Goal: Information Seeking & Learning: Learn about a topic

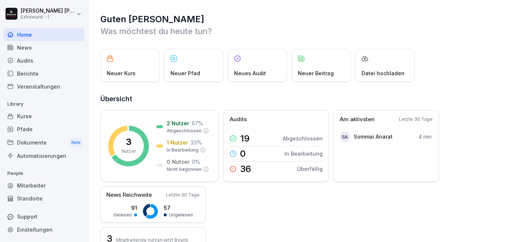
click at [34, 142] on div "Dokumente New" at bounding box center [44, 143] width 81 height 14
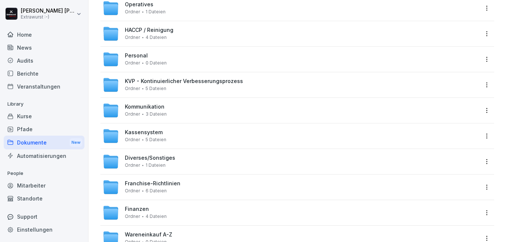
scroll to position [267, 0]
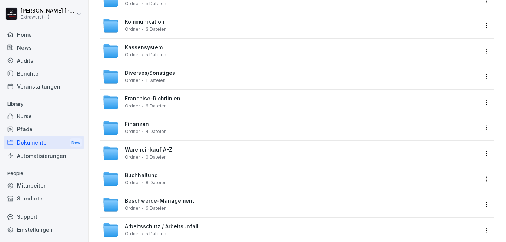
click at [168, 103] on div "Franchise-Richtlinien Ordner 6 Dateien" at bounding box center [153, 102] width 56 height 13
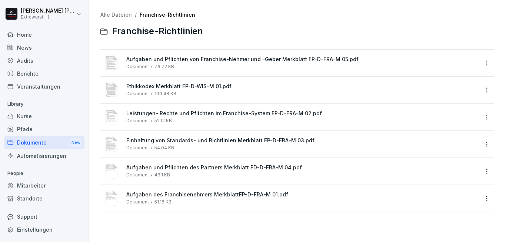
click at [117, 12] on link "Alle Dateien" at bounding box center [116, 14] width 32 height 6
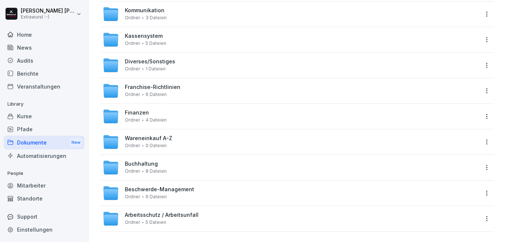
scroll to position [286, 0]
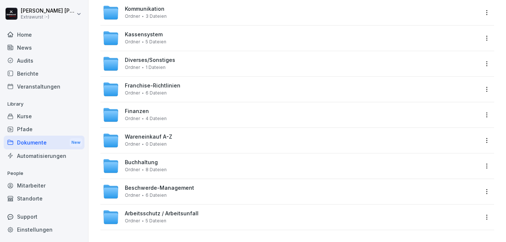
click at [159, 90] on span "6 Dateien" at bounding box center [156, 92] width 21 height 5
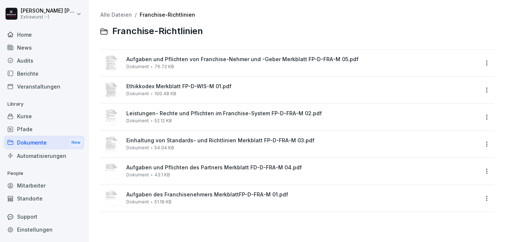
click at [115, 13] on link "Alle Dateien" at bounding box center [116, 14] width 32 height 6
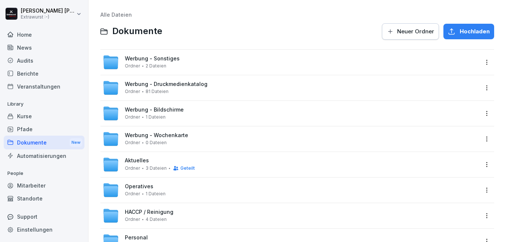
click at [140, 161] on span "Aktuelles" at bounding box center [137, 161] width 24 height 6
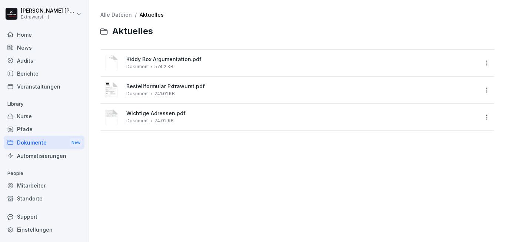
click at [112, 13] on link "Alle Dateien" at bounding box center [116, 14] width 32 height 6
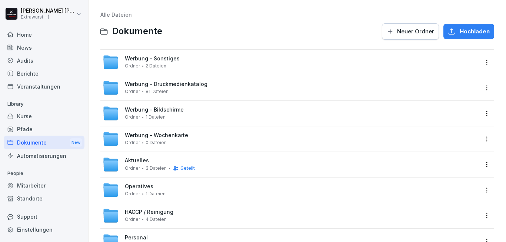
click at [149, 189] on span "Operatives" at bounding box center [139, 186] width 29 height 6
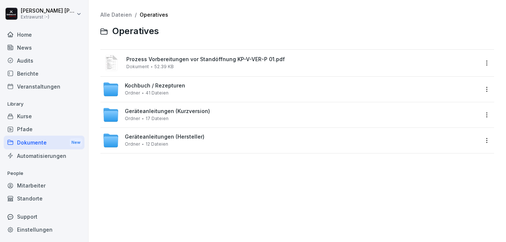
click at [142, 87] on span "Kochbuch / Rezepturen" at bounding box center [155, 86] width 60 height 6
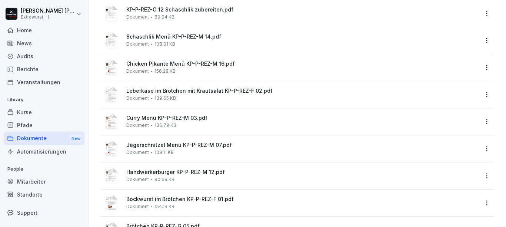
scroll to position [817, 0]
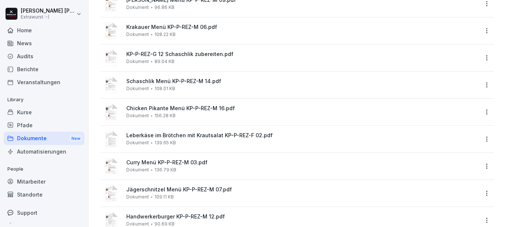
click at [149, 82] on span "Schaschlik Menü KP-P-REZ-M 14.pdf" at bounding box center [302, 81] width 352 height 6
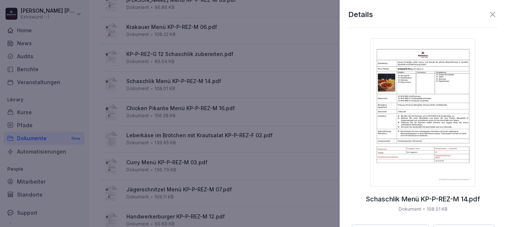
click at [421, 121] on img at bounding box center [423, 112] width 105 height 148
click at [490, 15] on icon at bounding box center [492, 14] width 5 height 5
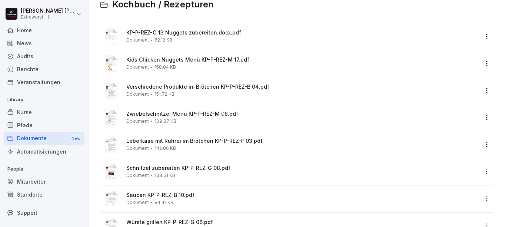
scroll to position [0, 0]
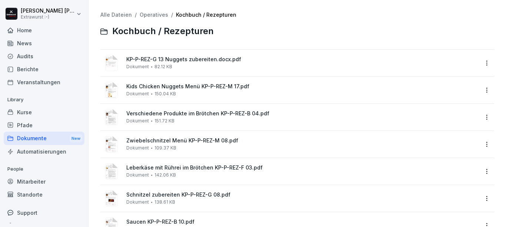
click at [194, 15] on link "Kochbuch / Rezepturen" at bounding box center [206, 14] width 60 height 6
click at [149, 14] on link "Operatives" at bounding box center [154, 14] width 29 height 6
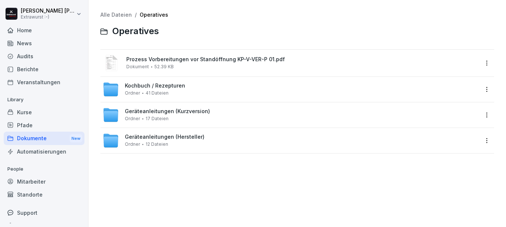
click at [115, 15] on link "Alle Dateien" at bounding box center [116, 14] width 32 height 6
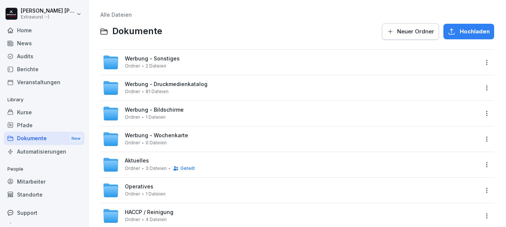
click at [160, 61] on span "Werbung - Sonstiges" at bounding box center [152, 59] width 55 height 6
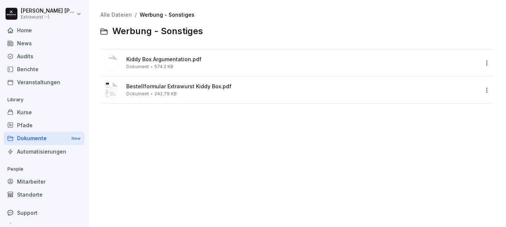
click at [123, 12] on link "Alle Dateien" at bounding box center [116, 14] width 32 height 6
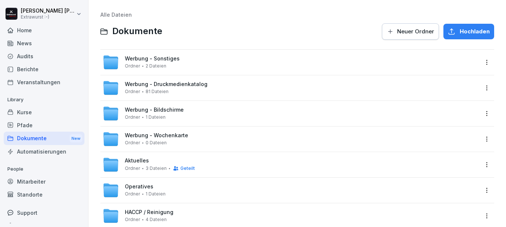
click at [141, 86] on span "Werbung - Druckmedienkatalog" at bounding box center [166, 84] width 83 height 6
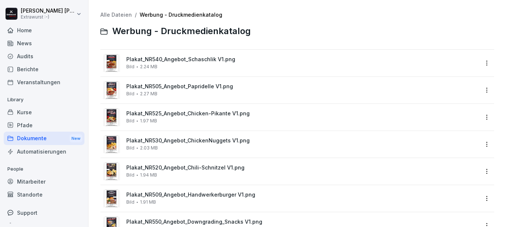
click at [190, 59] on span "Plakat_NR540_Angebot_Schaschlik V1.png" at bounding box center [302, 59] width 352 height 6
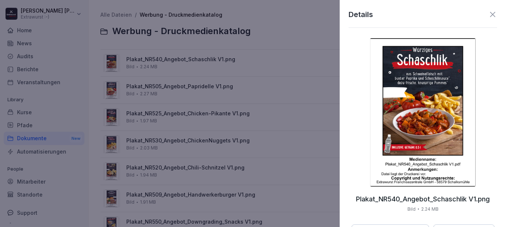
click at [430, 115] on img at bounding box center [422, 112] width 105 height 148
click at [285, 67] on div at bounding box center [253, 113] width 506 height 227
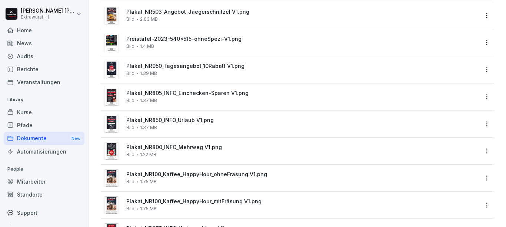
scroll to position [400, 0]
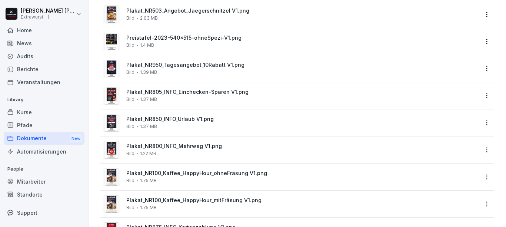
click at [165, 95] on span "Plakat_NR805_INFO_Einchecken-Sparen V1.png" at bounding box center [302, 92] width 352 height 6
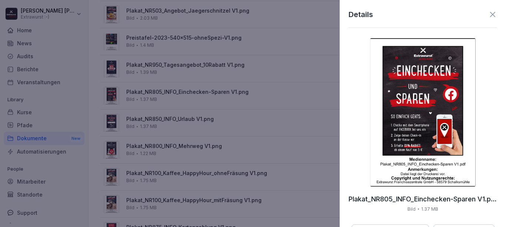
click at [165, 94] on div at bounding box center [253, 113] width 506 height 227
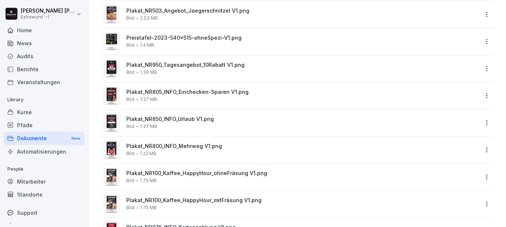
click at [173, 120] on span "Plakat_NR850_INFO_Urlaub V1.png" at bounding box center [302, 119] width 352 height 6
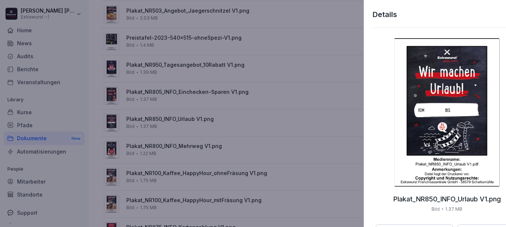
click at [169, 120] on div at bounding box center [253, 113] width 506 height 227
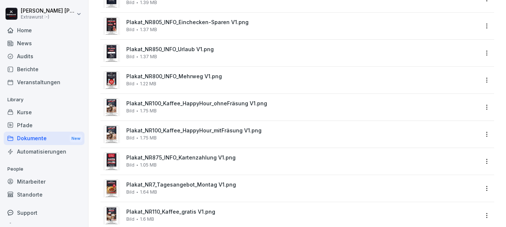
scroll to position [489, 0]
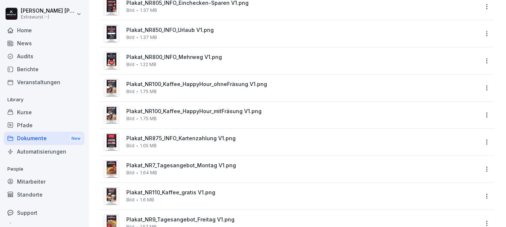
click at [166, 87] on span "Plakat_NR100_Kaffee_HappyHour_ohneFräsung V1.png" at bounding box center [302, 84] width 352 height 6
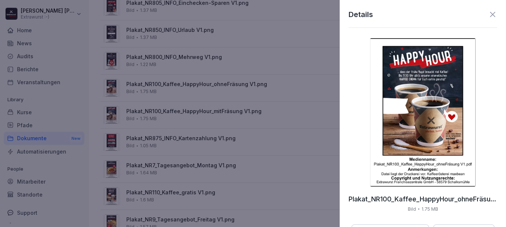
click at [166, 87] on div at bounding box center [253, 113] width 506 height 227
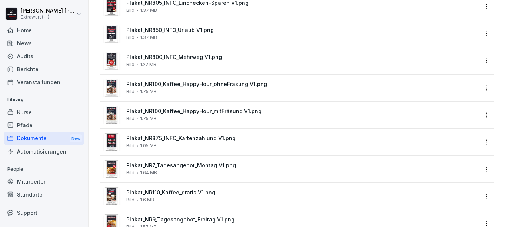
click at [166, 87] on span "Plakat_NR100_Kaffee_HappyHour_ohneFräsung V1.png" at bounding box center [302, 84] width 352 height 6
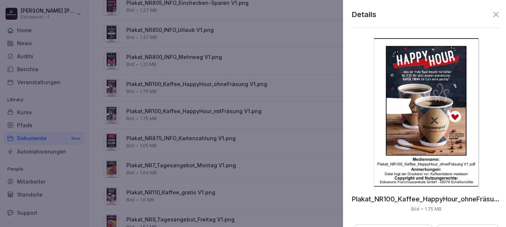
click at [166, 87] on div at bounding box center [253, 113] width 506 height 227
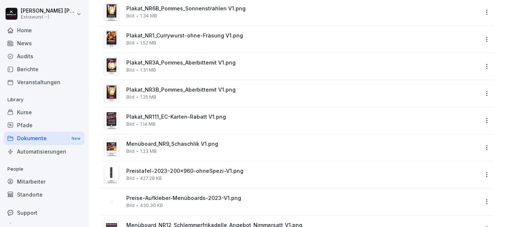
scroll to position [934, 0]
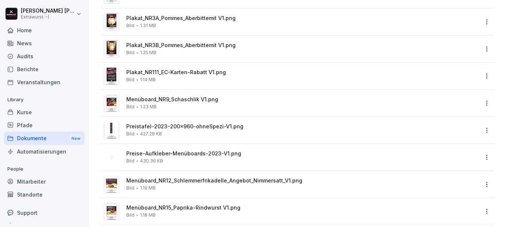
click at [160, 155] on span "Preise-Aufkleber-Menüboards-2023-V1.png" at bounding box center [302, 153] width 352 height 6
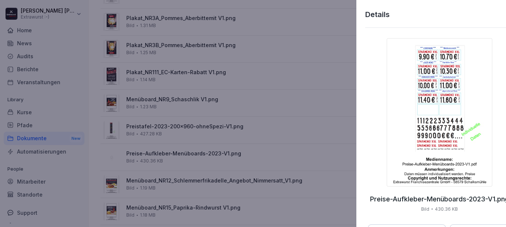
click at [159, 130] on div at bounding box center [253, 113] width 506 height 227
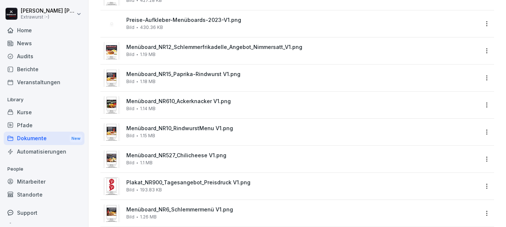
scroll to position [1112, 0]
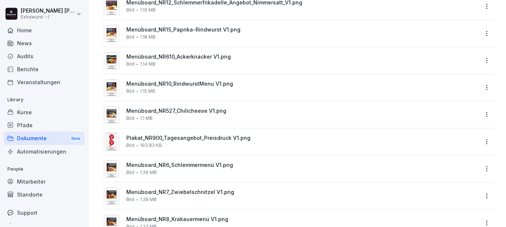
click at [164, 142] on div "Plakat_NR900_Tagesangebot_Preisdruck V1.png Bild 193.83 KB" at bounding box center [302, 141] width 352 height 13
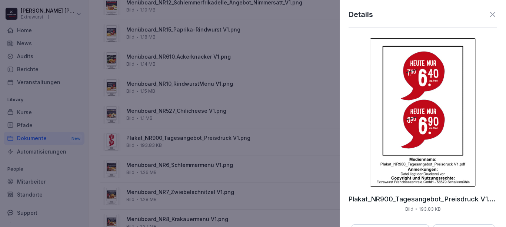
click at [165, 142] on div at bounding box center [253, 113] width 506 height 227
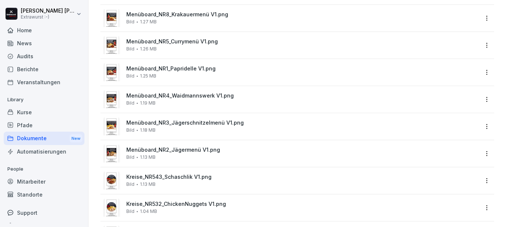
scroll to position [1334, 0]
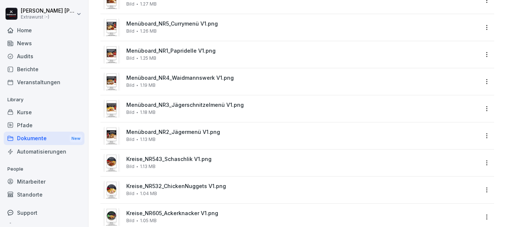
click at [165, 159] on span "Kreise_NR543_Schaschlik V1.png" at bounding box center [302, 159] width 352 height 6
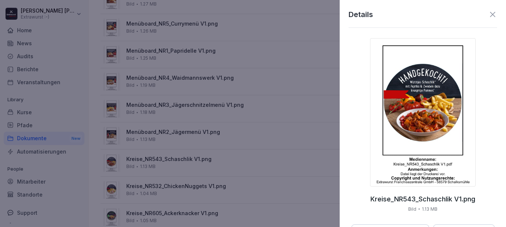
click at [425, 116] on img at bounding box center [422, 112] width 105 height 148
click at [260, 111] on div at bounding box center [253, 113] width 506 height 227
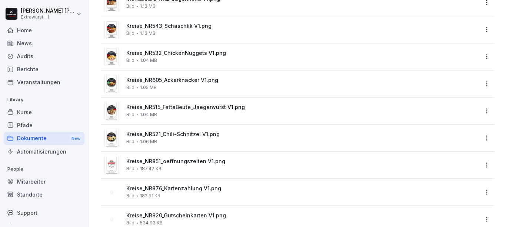
scroll to position [1468, 0]
click at [193, 162] on span "Kreise_NR851_oeffnungszeiten V1.png" at bounding box center [302, 161] width 352 height 6
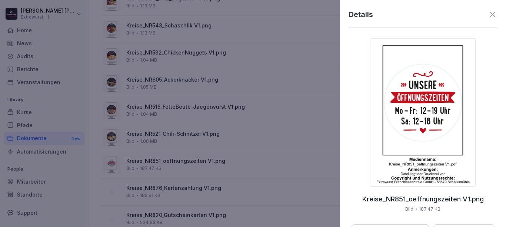
click at [199, 160] on div at bounding box center [253, 113] width 506 height 227
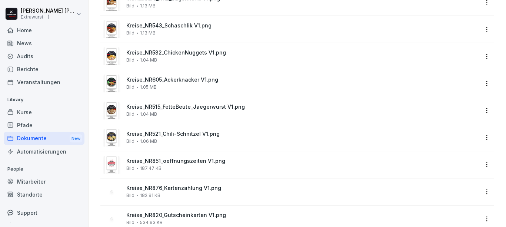
click at [185, 167] on div "Kreise_NR851_oeffnungszeiten V1.png Bild 187.47 KB" at bounding box center [302, 164] width 352 height 13
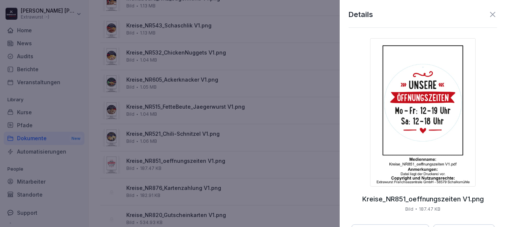
click at [426, 92] on img at bounding box center [422, 112] width 105 height 148
click at [130, 34] on div at bounding box center [253, 113] width 506 height 227
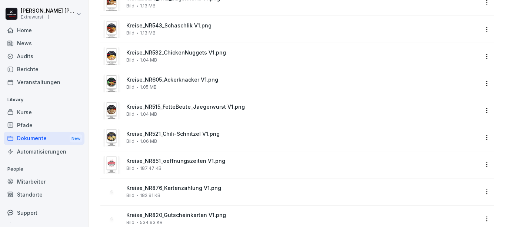
scroll to position [1512, 0]
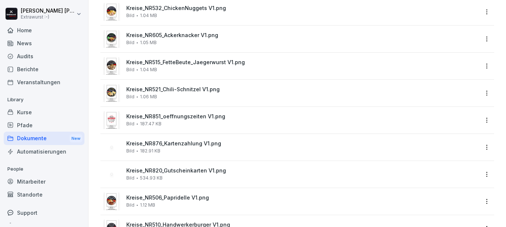
click at [182, 173] on span "Kreise_NR820_Gutscheinkarten V1.png" at bounding box center [302, 171] width 352 height 6
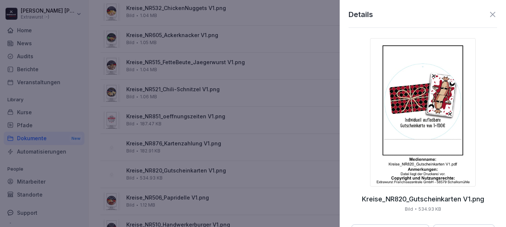
click at [436, 108] on img at bounding box center [422, 112] width 105 height 148
click at [295, 157] on div at bounding box center [253, 113] width 506 height 227
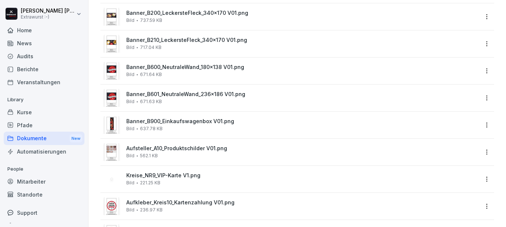
scroll to position [2001, 0]
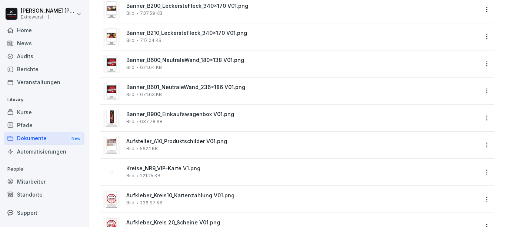
click at [168, 90] on span "Banner_B601_NeutraleWand_236x186 V01.png" at bounding box center [302, 87] width 352 height 6
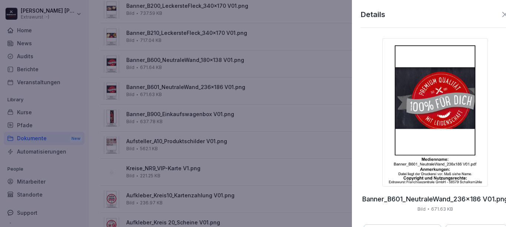
click at [166, 92] on div at bounding box center [253, 113] width 506 height 227
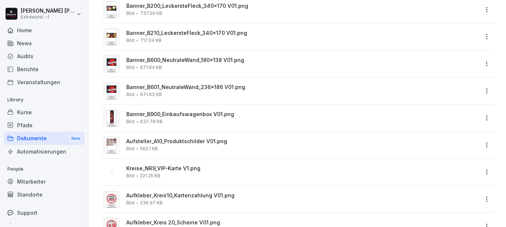
click at [180, 62] on span "Banner_B600_NeutraleWand_180x138 V01.png" at bounding box center [302, 60] width 352 height 6
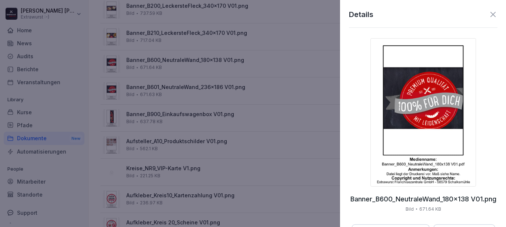
click at [180, 62] on div at bounding box center [253, 113] width 506 height 227
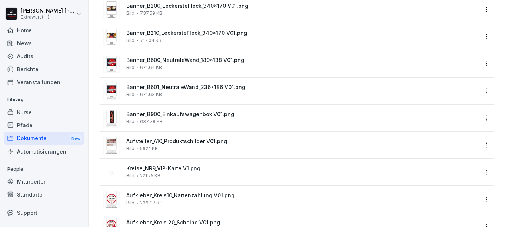
click at [182, 169] on span "Kreise_NR9_VIP-Karte V1.png" at bounding box center [302, 168] width 352 height 6
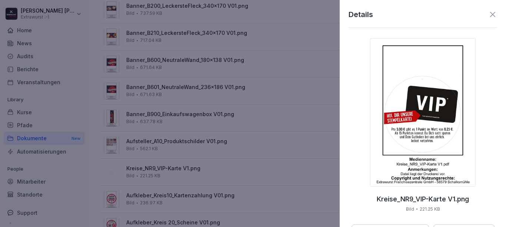
click at [181, 169] on div at bounding box center [253, 113] width 506 height 227
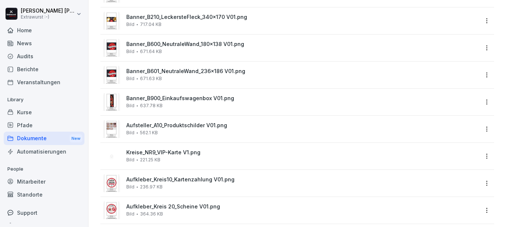
scroll to position [2032, 0]
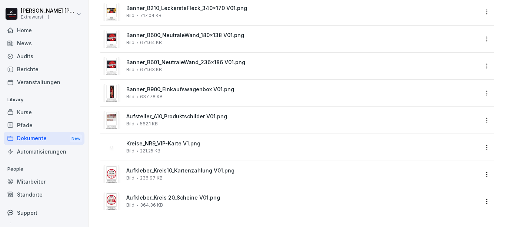
click at [170, 196] on div "Aufkleber_Kreis 20_Scheine V01.png Bild 364.36 KB" at bounding box center [302, 201] width 352 height 13
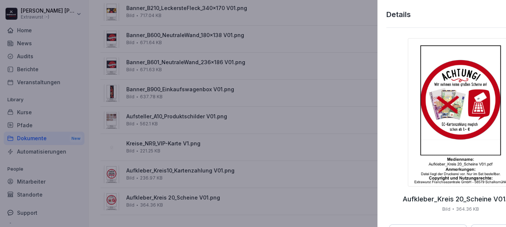
click at [170, 194] on div at bounding box center [253, 113] width 506 height 227
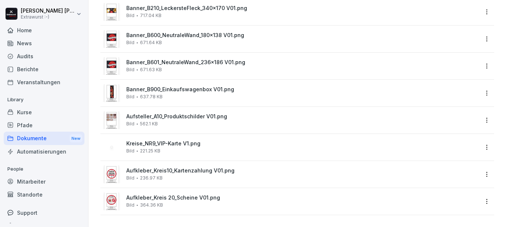
click at [165, 168] on span "Aufkleber_Kreis10_Kartenzahlung V01.png" at bounding box center [302, 171] width 352 height 6
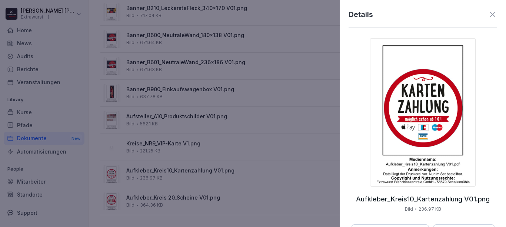
click at [165, 165] on div at bounding box center [253, 113] width 506 height 227
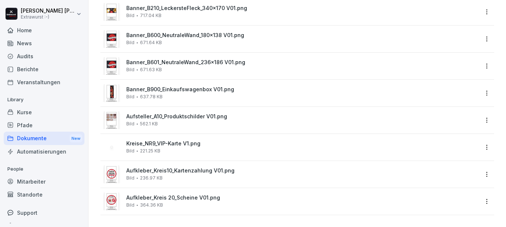
click at [153, 168] on span "Aufkleber_Kreis10_Kartenzahlung V01.png" at bounding box center [302, 171] width 352 height 6
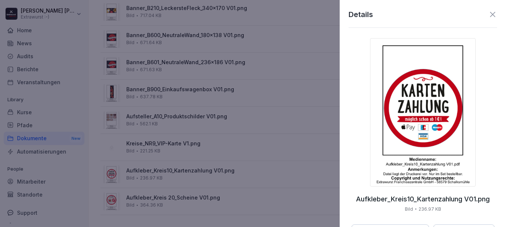
click at [424, 85] on img at bounding box center [422, 112] width 105 height 148
click at [270, 116] on div at bounding box center [253, 113] width 506 height 227
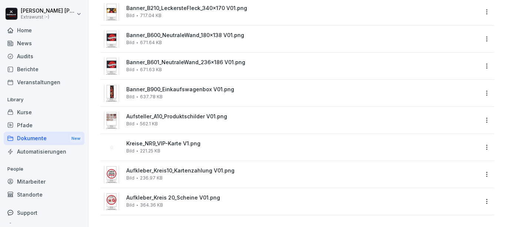
click at [160, 86] on span "Banner_B900_Einkaufswagenbox V01.png" at bounding box center [302, 89] width 352 height 6
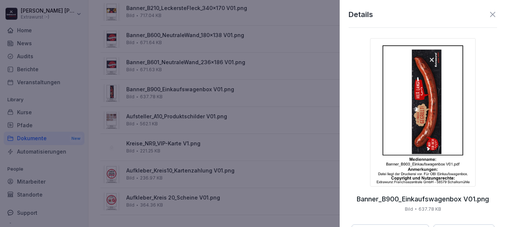
click at [167, 97] on div at bounding box center [253, 113] width 506 height 227
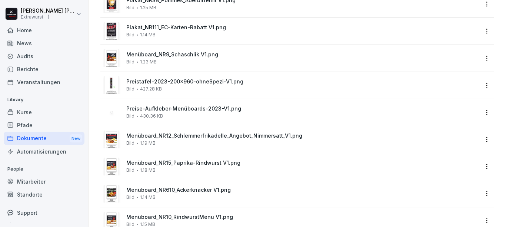
scroll to position [965, 0]
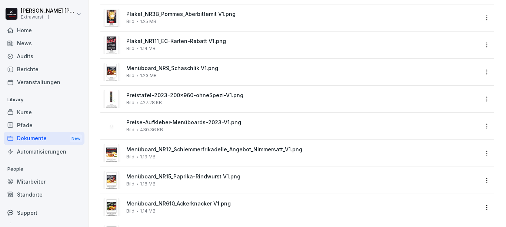
click at [181, 73] on div "Menüboard_NR9_Schaschlik V1.png Bild 1.23 MB" at bounding box center [302, 71] width 352 height 13
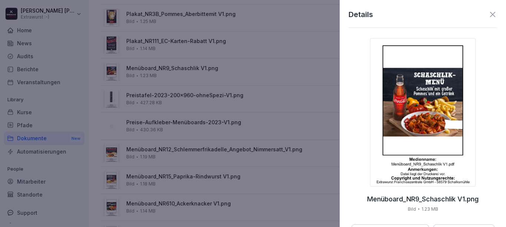
click at [417, 87] on img at bounding box center [422, 112] width 105 height 148
click at [263, 70] on div at bounding box center [253, 113] width 506 height 227
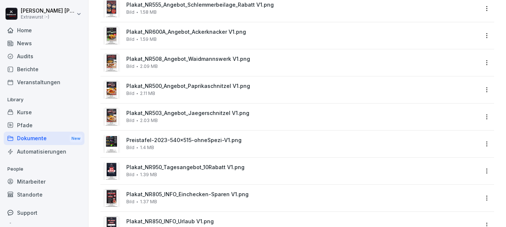
scroll to position [0, 0]
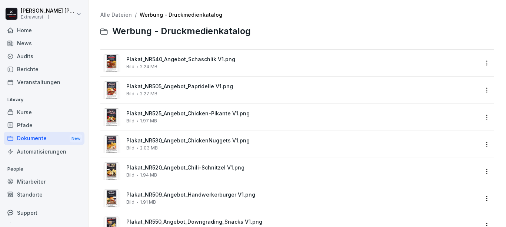
click at [195, 89] on div "Plakat_NR505_Angebot_Papridelle V1.png Bild 2.27 MB" at bounding box center [302, 89] width 352 height 13
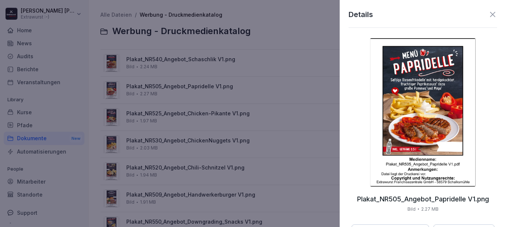
click at [177, 78] on div at bounding box center [253, 113] width 506 height 227
